Goal: Task Accomplishment & Management: Manage account settings

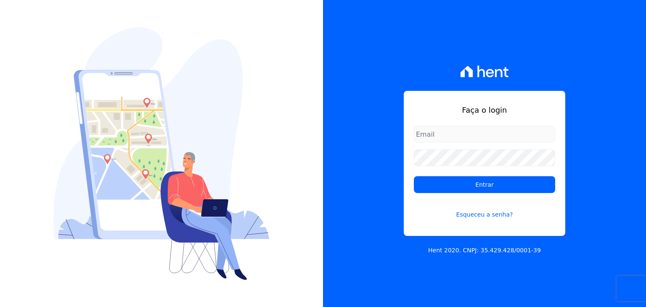
type input "marco.cruz@cesariengenharia.com.br"
click at [543, 110] on h1 "Faça o login" at bounding box center [484, 109] width 141 height 11
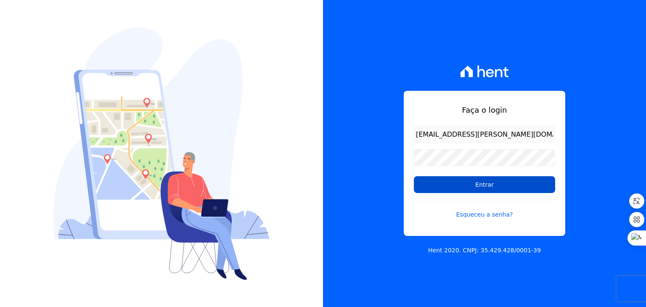
click at [486, 185] on input "Entrar" at bounding box center [484, 184] width 141 height 17
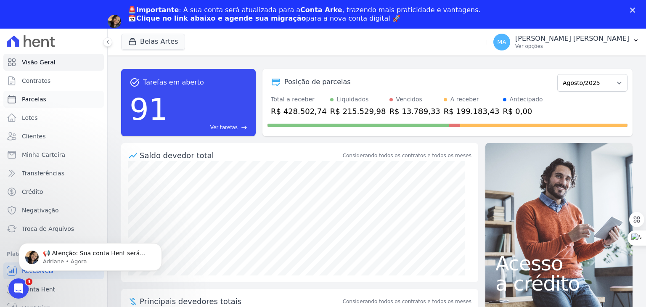
click at [42, 104] on link "Parcelas" at bounding box center [53, 99] width 101 height 17
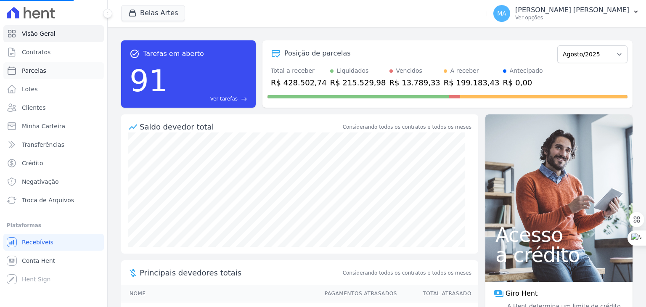
click at [39, 72] on span "Parcelas" at bounding box center [34, 70] width 24 height 8
select select
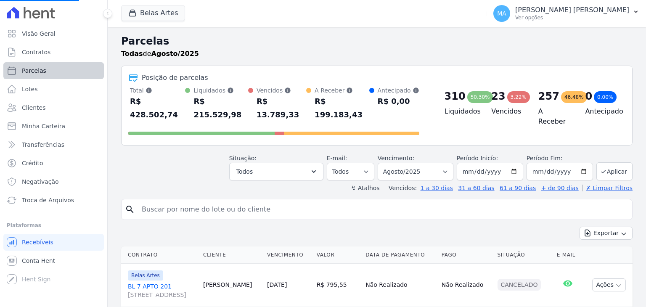
select select
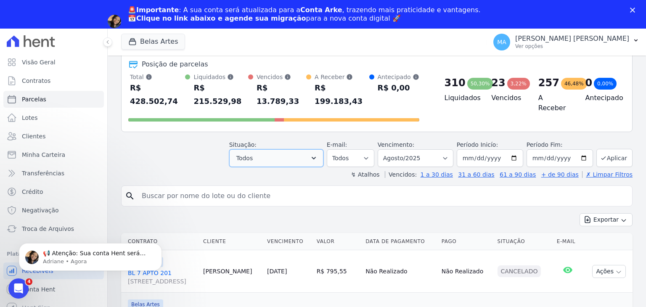
click at [318, 154] on icon "button" at bounding box center [314, 158] width 8 height 8
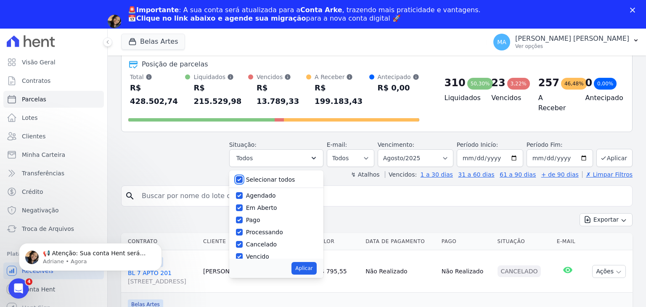
click at [243, 176] on input "Selecionar todos" at bounding box center [239, 179] width 7 height 7
checkbox input "false"
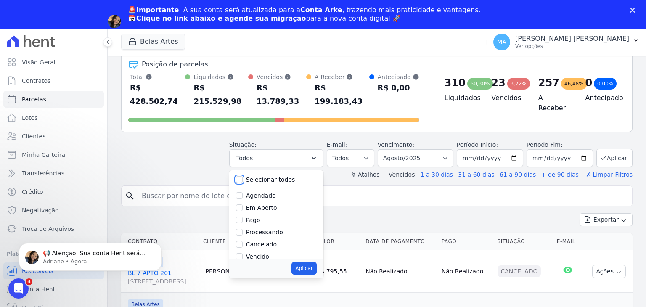
checkbox input "false"
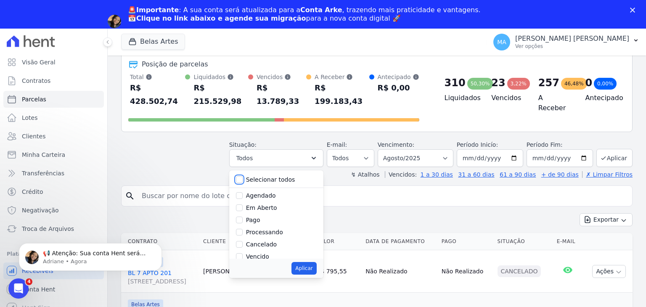
checkbox input "false"
click at [243, 197] on input "Vencido" at bounding box center [239, 200] width 7 height 7
checkbox input "true"
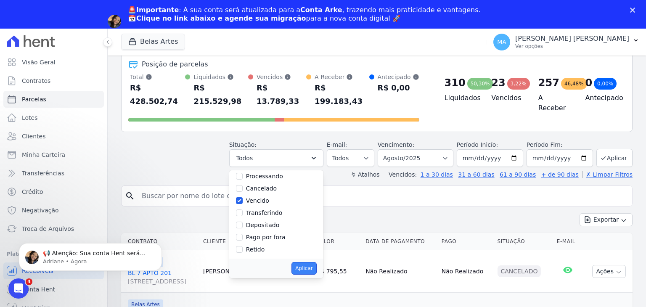
click at [308, 262] on button "Aplicar" at bounding box center [304, 268] width 25 height 13
select select "overdue"
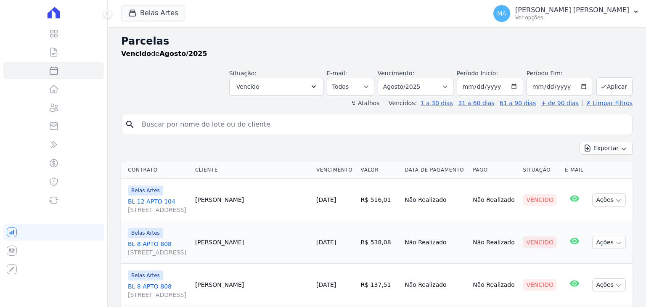
select select
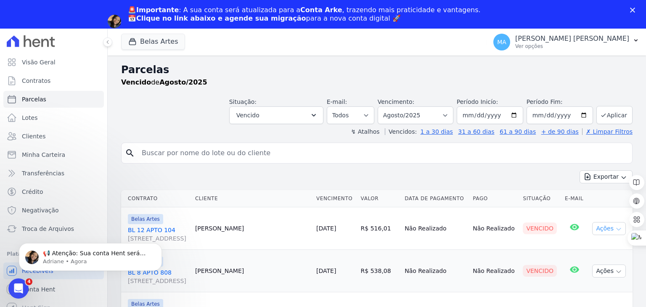
click at [601, 226] on button "Ações" at bounding box center [609, 228] width 34 height 13
drag, startPoint x: 224, startPoint y: 202, endPoint x: 232, endPoint y: 196, distance: 10.8
click at [224, 202] on th "Cliente" at bounding box center [252, 198] width 121 height 17
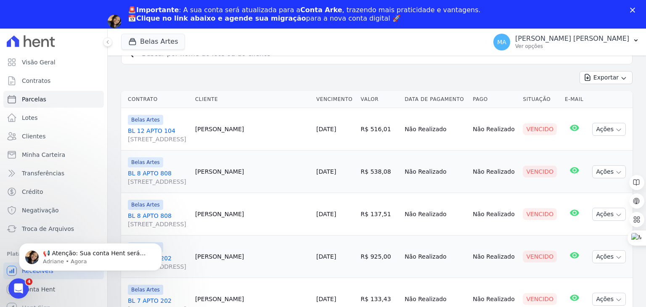
scroll to position [42, 0]
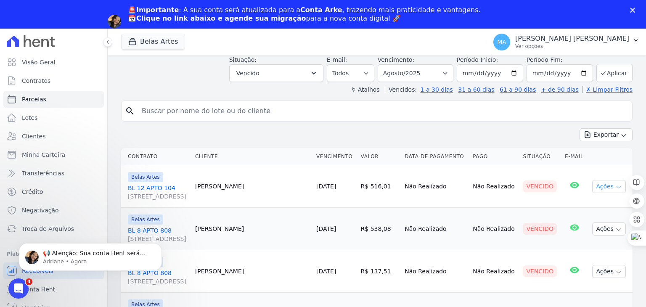
click at [614, 181] on button "Ações" at bounding box center [609, 186] width 34 height 13
click at [347, 142] on div "Exportar Exportar PDF Exportar CSV" at bounding box center [377, 138] width 512 height 20
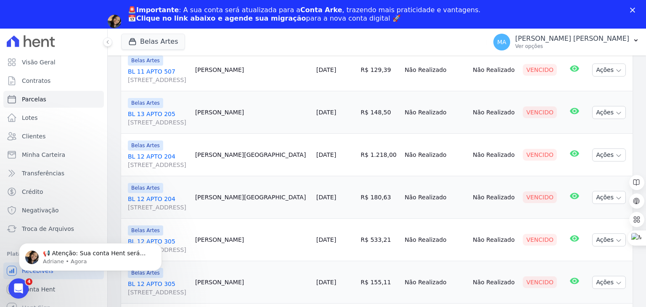
scroll to position [872, 0]
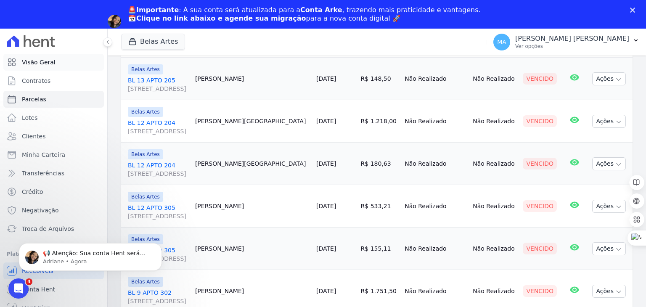
click at [44, 62] on span "Visão Geral" at bounding box center [39, 62] width 34 height 8
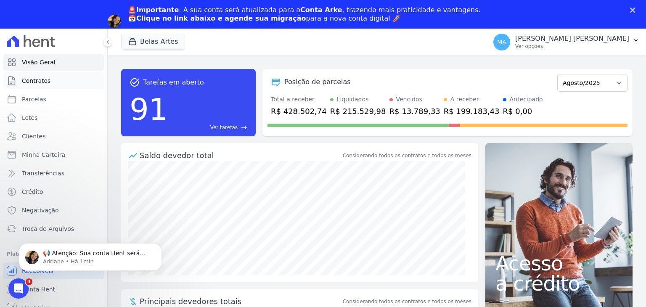
click at [37, 79] on span "Contratos" at bounding box center [36, 81] width 29 height 8
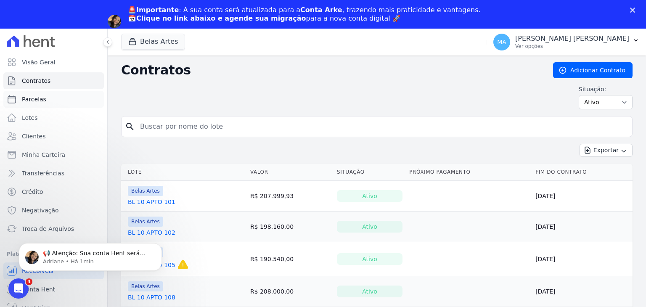
click at [43, 98] on link "Parcelas" at bounding box center [53, 99] width 101 height 17
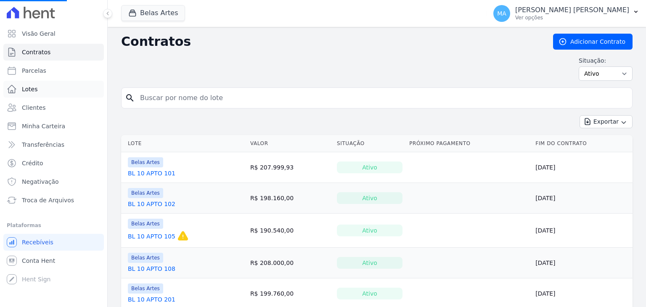
select select
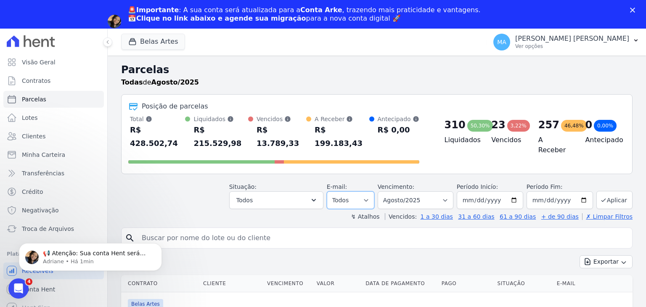
click at [369, 191] on select "Todos Lido Não-lido" at bounding box center [351, 200] width 48 height 18
click at [304, 191] on button "Todos" at bounding box center [276, 200] width 94 height 18
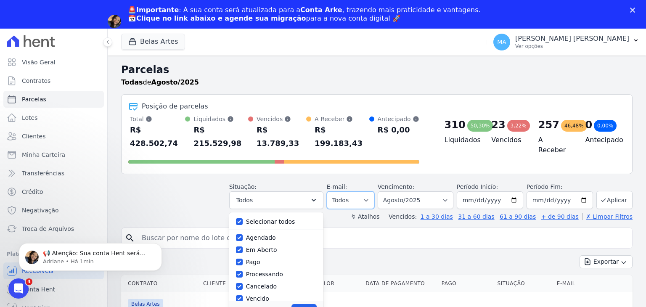
click at [350, 191] on select "Todos Lido Não-lido" at bounding box center [351, 200] width 48 height 18
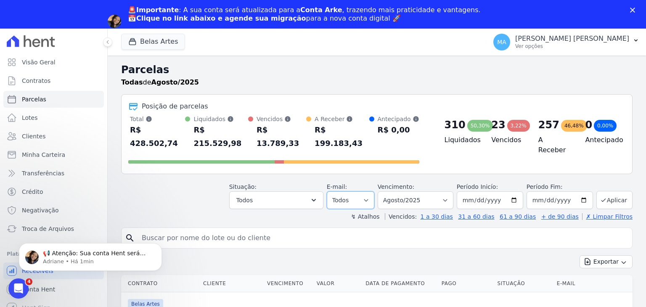
select select "unread"
click at [335, 191] on select "Todos Lido Não-lido" at bounding box center [351, 200] width 48 height 18
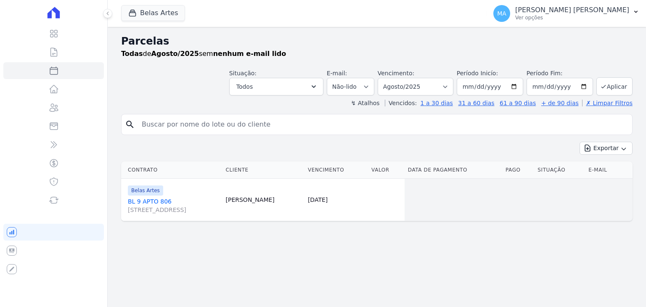
select select
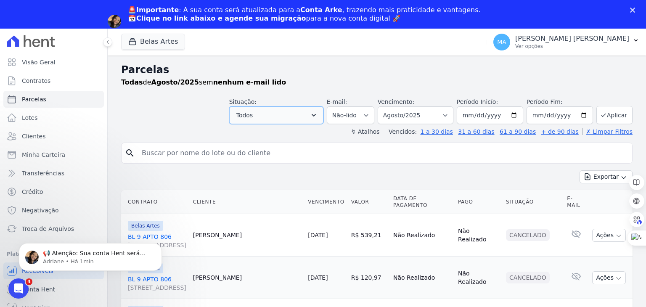
click at [314, 118] on button "Todos" at bounding box center [276, 115] width 94 height 18
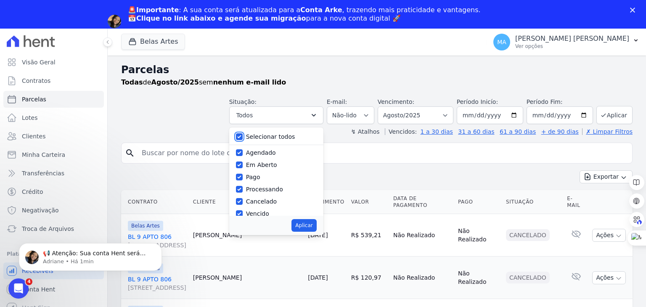
click at [243, 136] on input "Selecionar todos" at bounding box center [239, 136] width 7 height 7
checkbox input "false"
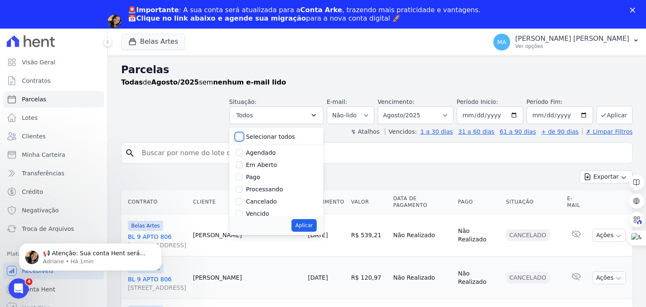
checkbox input "false"
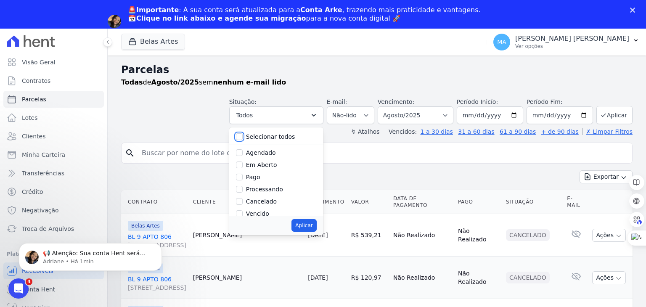
checkbox input "false"
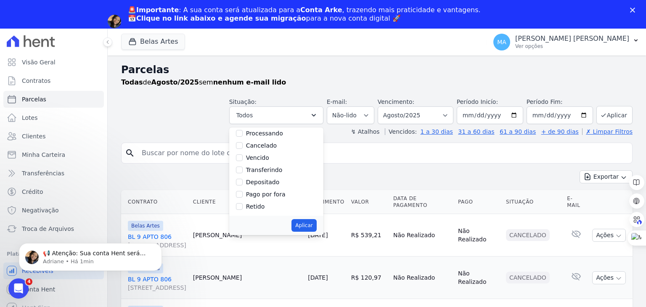
click at [252, 158] on div "Vencido" at bounding box center [276, 158] width 81 height 12
click at [243, 158] on input "Vencido" at bounding box center [239, 157] width 7 height 7
checkbox input "true"
click at [308, 229] on button "Aplicar" at bounding box center [304, 225] width 25 height 13
select select "overdue"
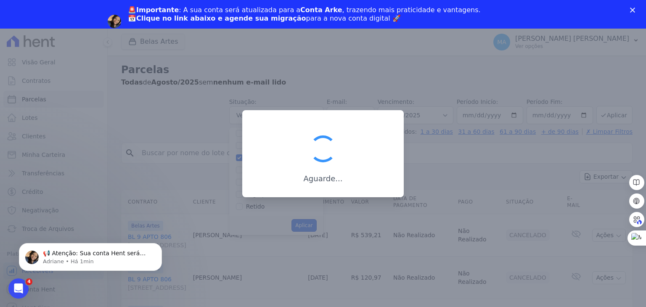
scroll to position [16, 0]
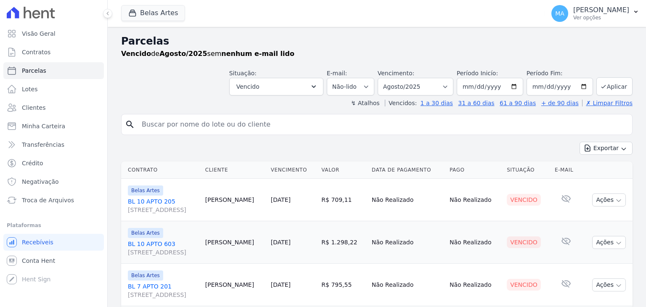
select select
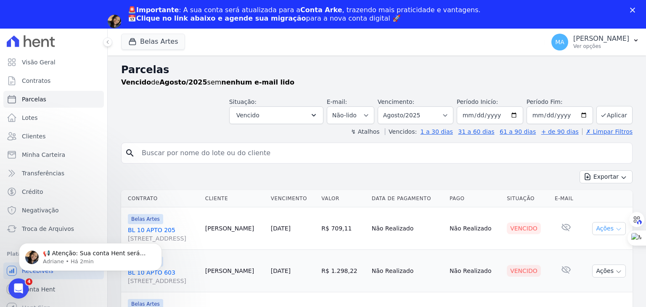
click at [602, 228] on button "Ações" at bounding box center [609, 228] width 34 height 13
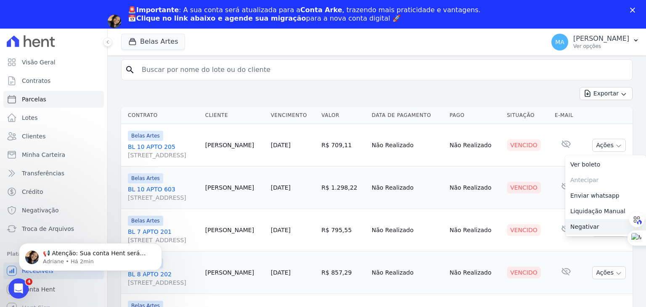
scroll to position [84, 0]
click at [446, 134] on td "Não Realizado" at bounding box center [474, 144] width 57 height 42
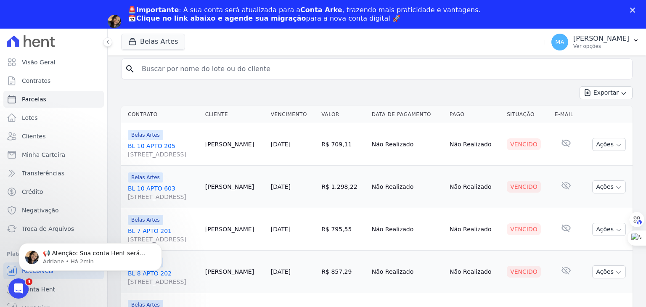
click at [215, 144] on td "[PERSON_NAME]" at bounding box center [235, 144] width 66 height 42
copy tr "[PERSON_NAME]"
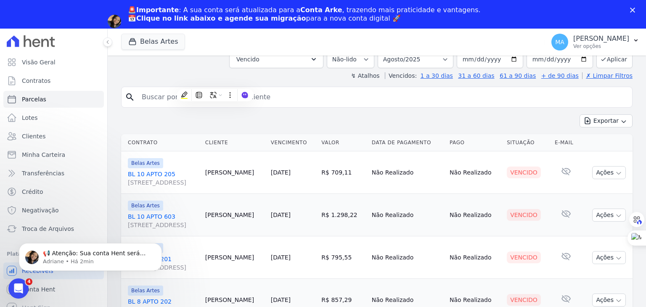
scroll to position [151, 0]
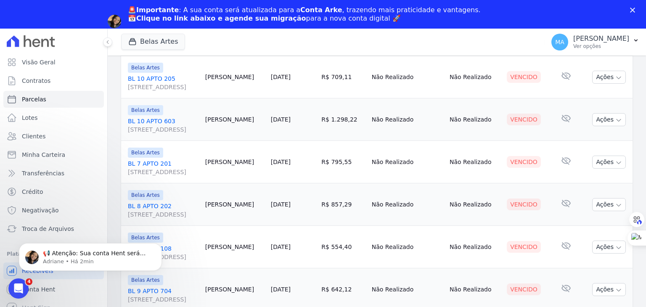
click at [229, 122] on td "[PERSON_NAME]" at bounding box center [235, 119] width 66 height 42
copy tr "[PERSON_NAME]"
click at [595, 117] on button "Ações" at bounding box center [609, 119] width 34 height 13
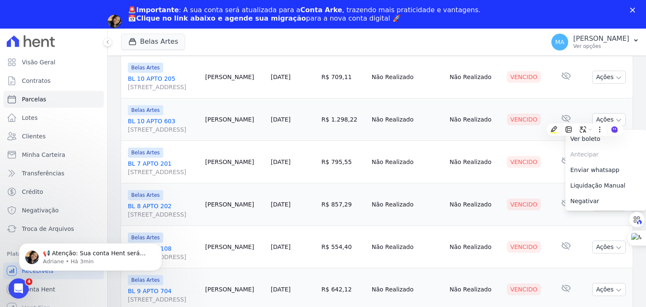
click at [579, 170] on link "Enviar whatsapp" at bounding box center [606, 170] width 81 height 16
drag, startPoint x: 328, startPoint y: 138, endPoint x: 347, endPoint y: 138, distance: 18.5
click at [328, 138] on td "R$ 1.298,22" at bounding box center [343, 119] width 50 height 42
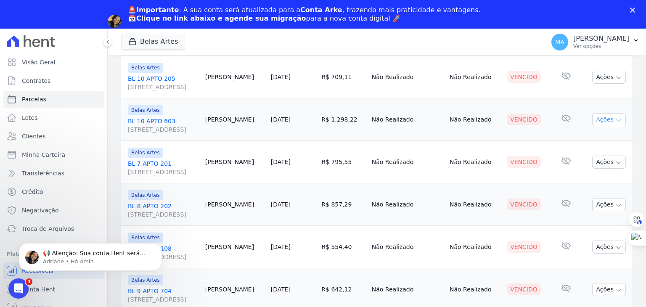
click at [597, 121] on button "Ações" at bounding box center [609, 119] width 34 height 13
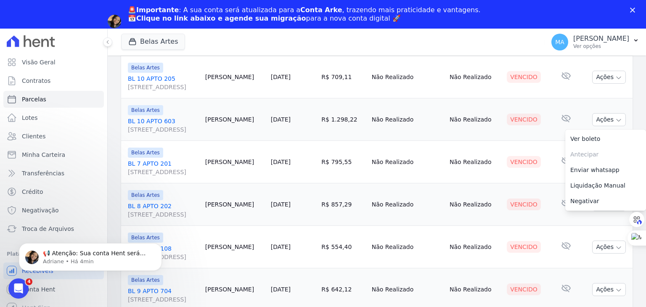
scroll to position [0, 0]
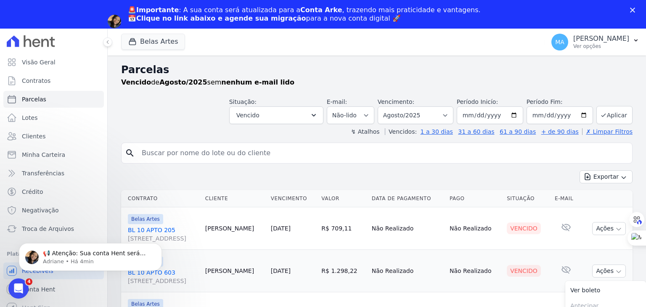
click at [283, 144] on div "search" at bounding box center [377, 153] width 512 height 21
click at [42, 45] on icon at bounding box center [45, 43] width 8 height 8
click at [40, 64] on span "Visão Geral" at bounding box center [39, 62] width 34 height 8
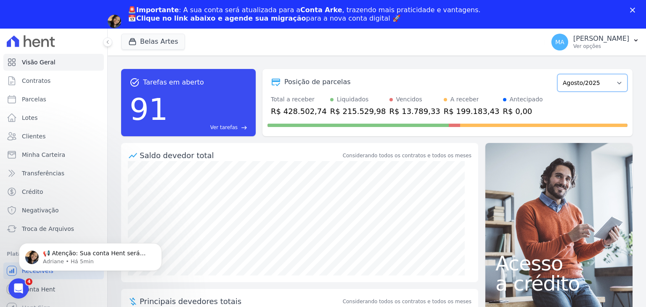
click at [591, 82] on select "Setembro/2022 Outubro/2022 Novembro/2022 Dezembro/2022 [GEOGRAPHIC_DATA]/2023 F…" at bounding box center [593, 83] width 70 height 18
